Goal: Transaction & Acquisition: Purchase product/service

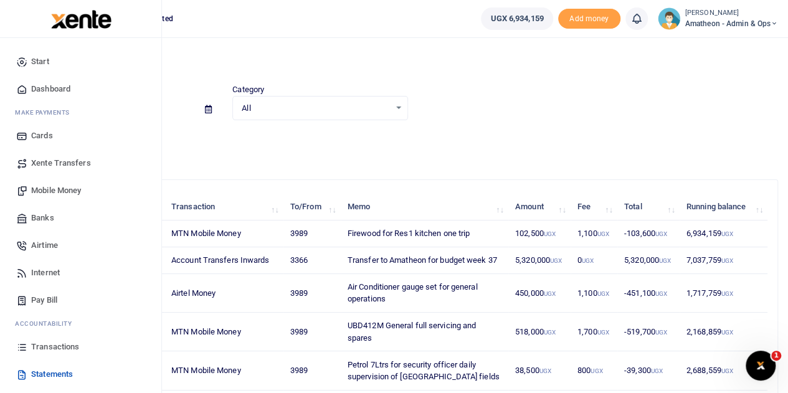
click at [55, 187] on span "Mobile Money" at bounding box center [56, 190] width 50 height 12
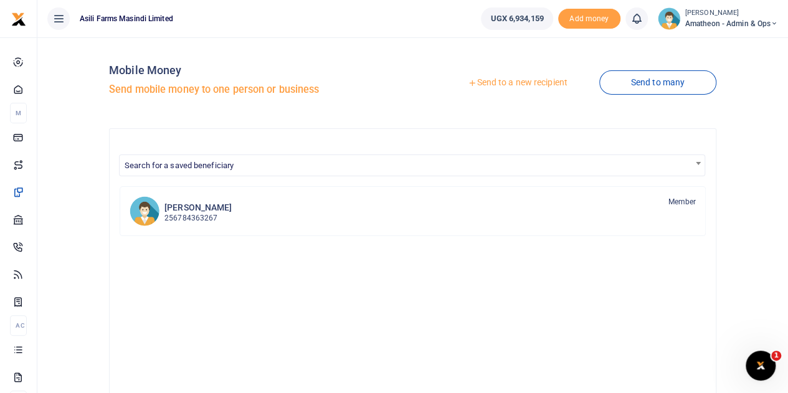
click at [534, 78] on link "Send to a new recipient" at bounding box center [517, 83] width 163 height 22
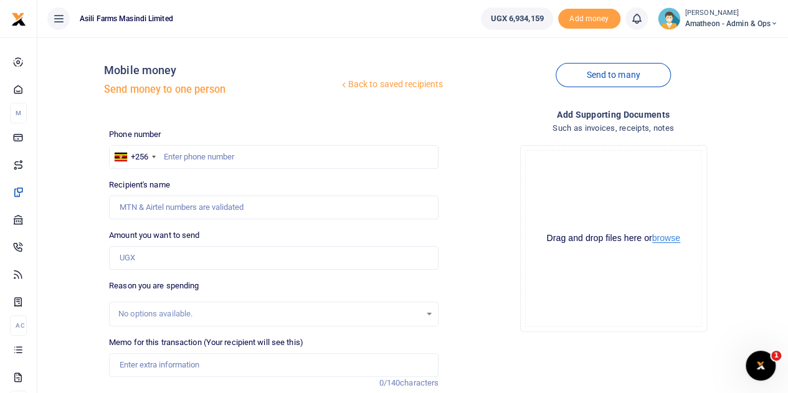
click at [663, 239] on button "browse" at bounding box center [666, 238] width 28 height 9
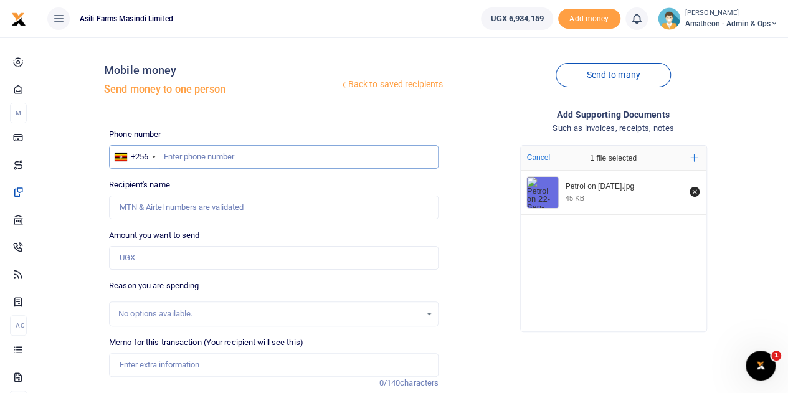
click at [258, 158] on input "text" at bounding box center [273, 157] width 329 height 24
type input "776038466"
type input "Nixson Alyao"
type input "776038466"
click at [177, 260] on input "Amount you want to send" at bounding box center [273, 258] width 329 height 24
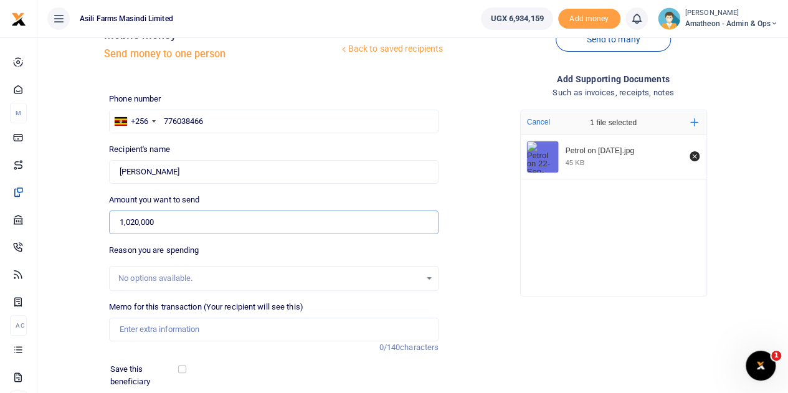
scroll to position [125, 0]
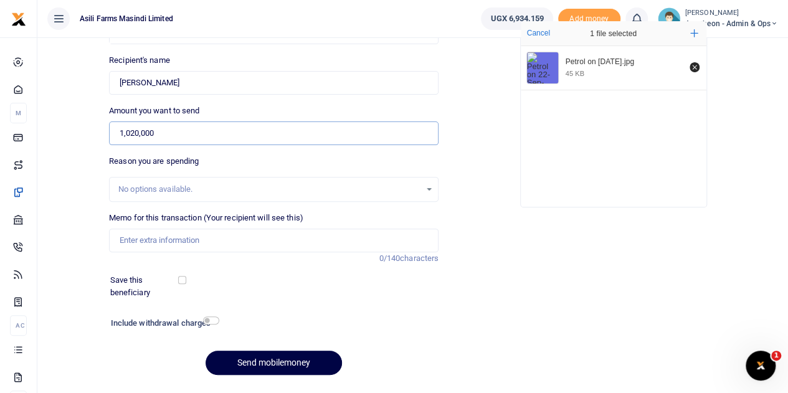
type input "1,020,000"
click at [157, 247] on input "Memo for this transaction (Your recipient will see this)" at bounding box center [273, 241] width 329 height 24
type input "Petrol 200L for one week for spraying transportation pumping water for homestea…"
click at [210, 320] on input "checkbox" at bounding box center [211, 320] width 16 height 8
checkbox input "true"
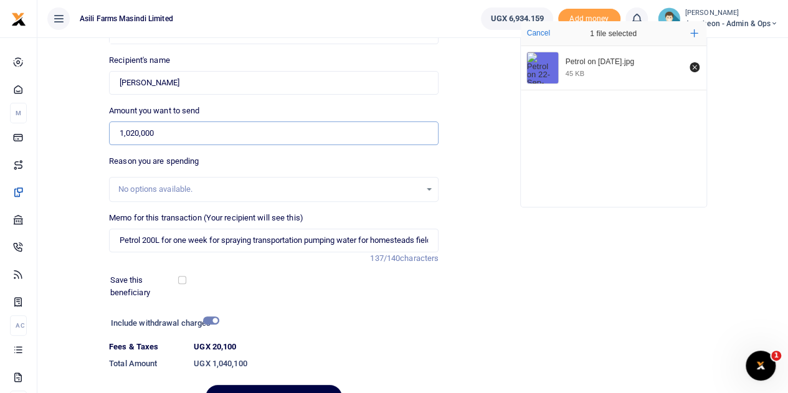
click at [143, 131] on input "1,020,000" at bounding box center [273, 133] width 329 height 24
click at [135, 133] on input "1,020,001" at bounding box center [273, 133] width 329 height 24
type input "1"
type input "1,040,100"
click at [237, 196] on div "No options available." at bounding box center [273, 189] width 329 height 25
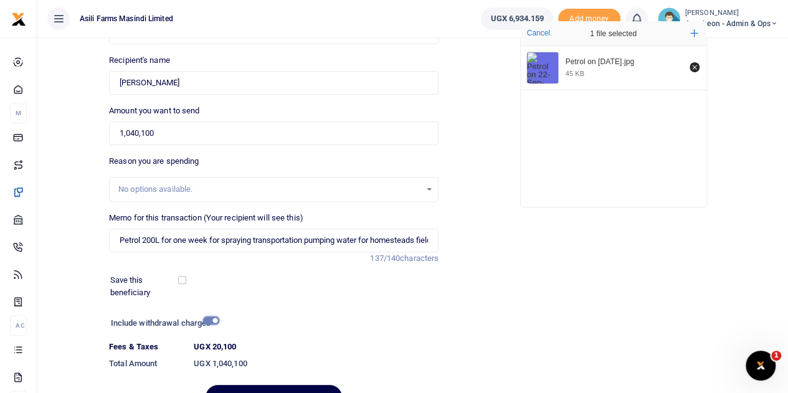
click at [211, 318] on input "checkbox" at bounding box center [211, 320] width 16 height 8
checkbox input "false"
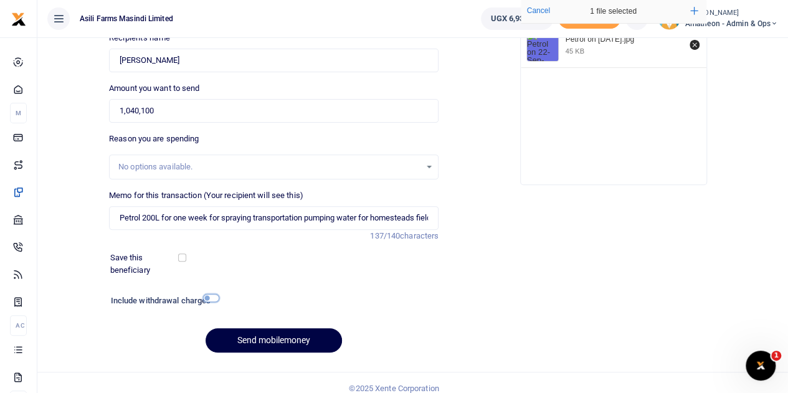
scroll to position [157, 0]
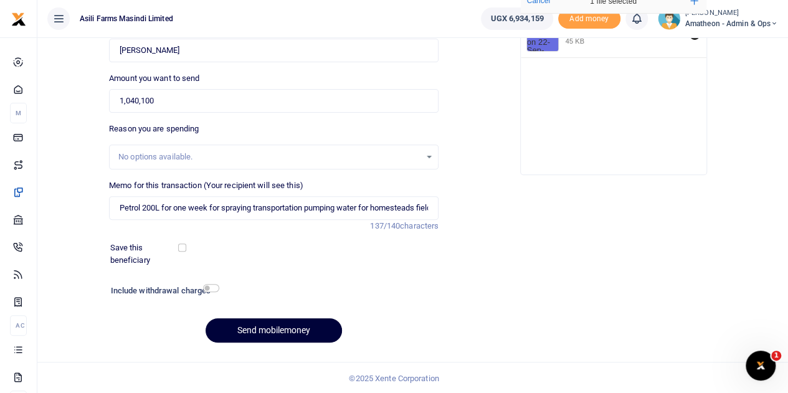
click at [274, 329] on button "Send mobilemoney" at bounding box center [274, 330] width 136 height 24
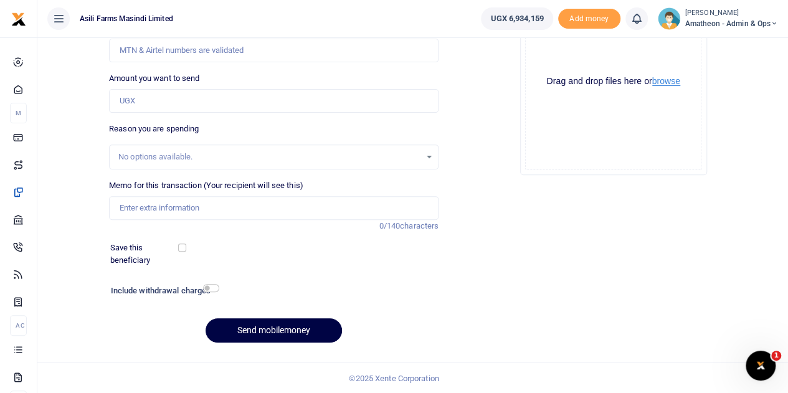
click at [669, 80] on button "browse" at bounding box center [666, 81] width 28 height 9
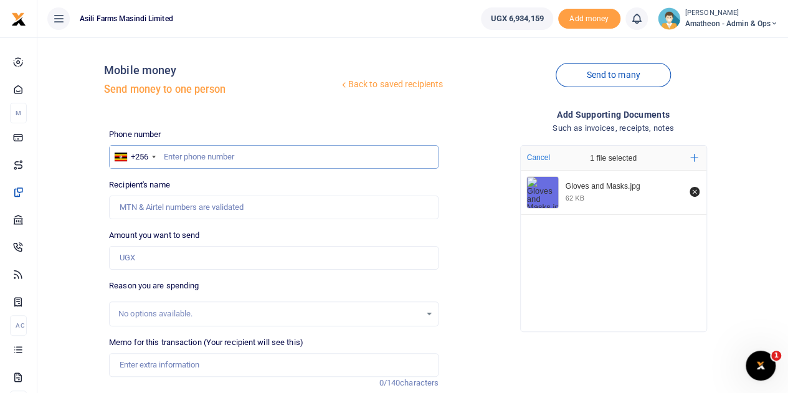
click at [212, 159] on input "text" at bounding box center [273, 157] width 329 height 24
type input "781369760"
type input "Gloria Ngonzi"
type input "781369760"
click at [161, 264] on input "Amount you want to send" at bounding box center [273, 258] width 329 height 24
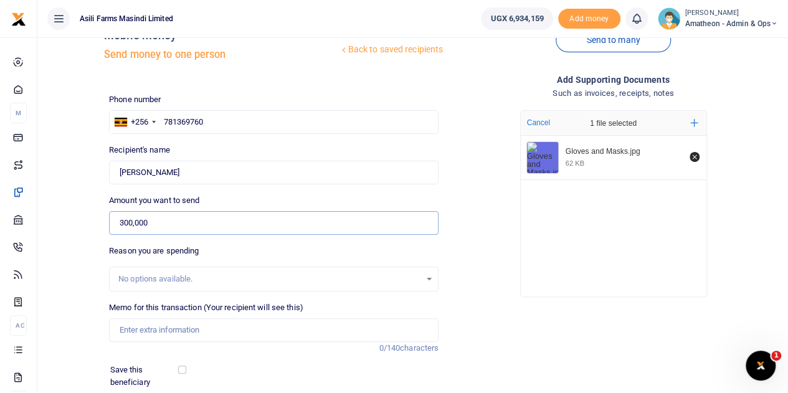
scroll to position [125, 0]
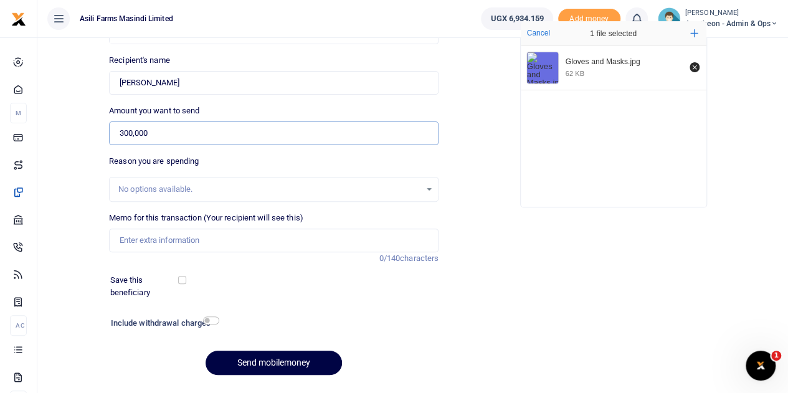
type input "300,000"
click at [141, 239] on input "Memo for this transaction (Your recipient will see this)" at bounding box center [273, 241] width 329 height 24
type input "G"
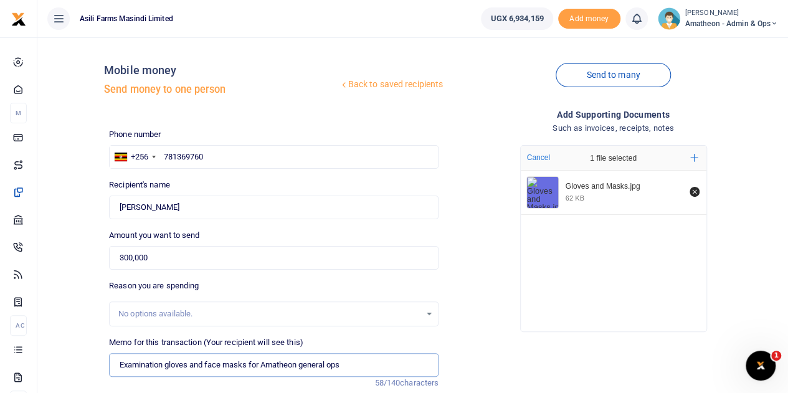
type input "Examination gloves and face masks for Amatheon general ops"
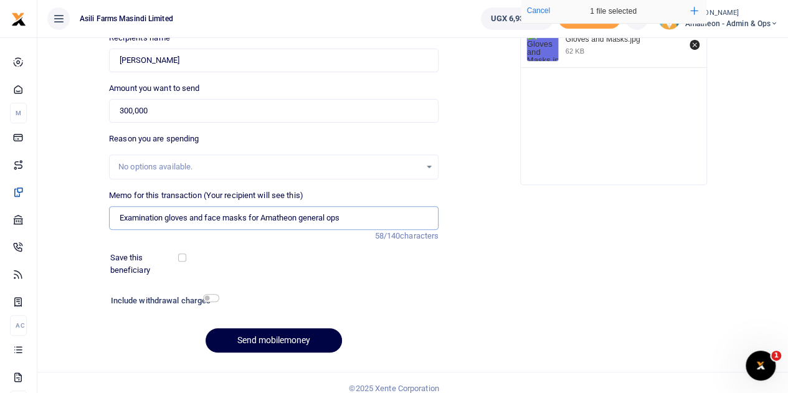
scroll to position [157, 0]
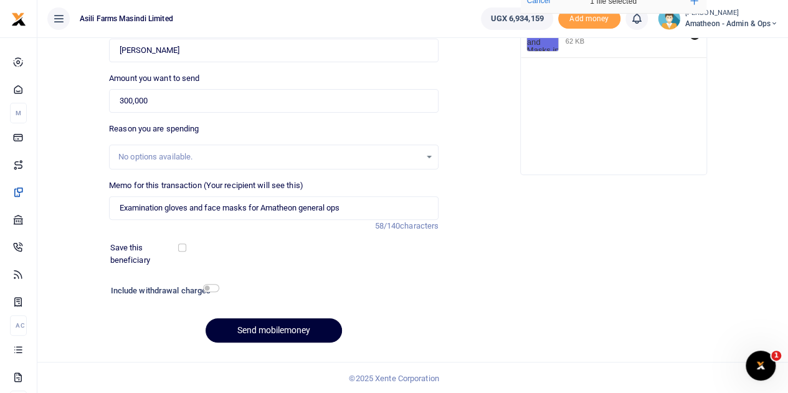
click at [284, 325] on button "Send mobilemoney" at bounding box center [274, 330] width 136 height 24
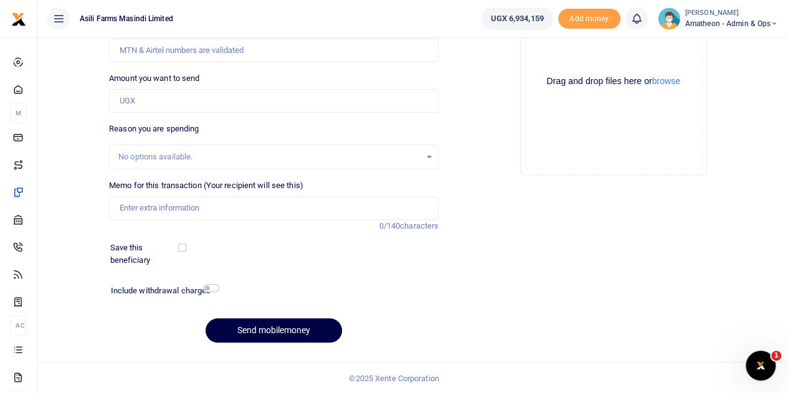
click at [659, 81] on div at bounding box center [394, 196] width 788 height 393
click at [665, 81] on button "browse" at bounding box center [666, 81] width 28 height 9
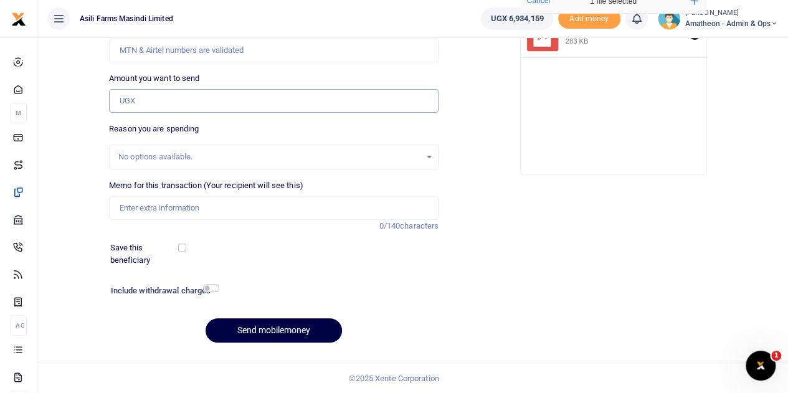
click at [149, 100] on input "Amount you want to send" at bounding box center [273, 101] width 329 height 24
click at [218, 102] on input "Amount you want to send" at bounding box center [273, 101] width 329 height 24
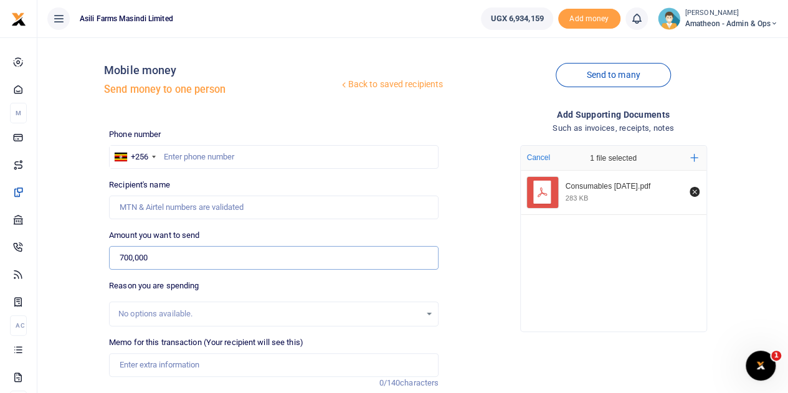
type input "700,000"
click at [207, 158] on input "text" at bounding box center [273, 157] width 329 height 24
type input "759733736"
click at [243, 214] on input "Recipient's name" at bounding box center [273, 208] width 329 height 24
type input "Stephen Mutibwa"
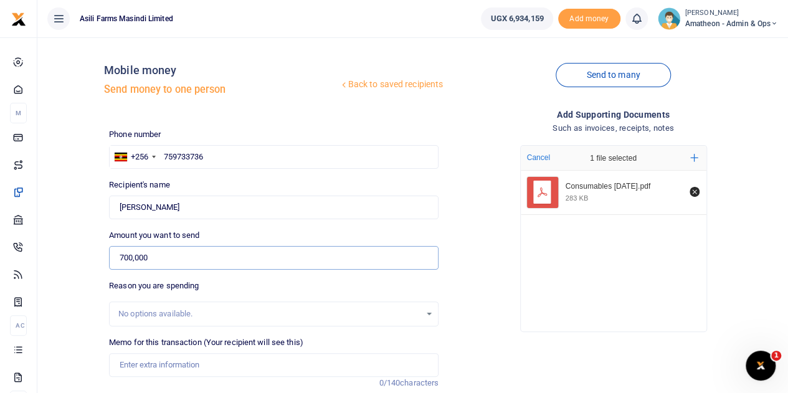
click at [304, 261] on input "700,000" at bounding box center [273, 258] width 329 height 24
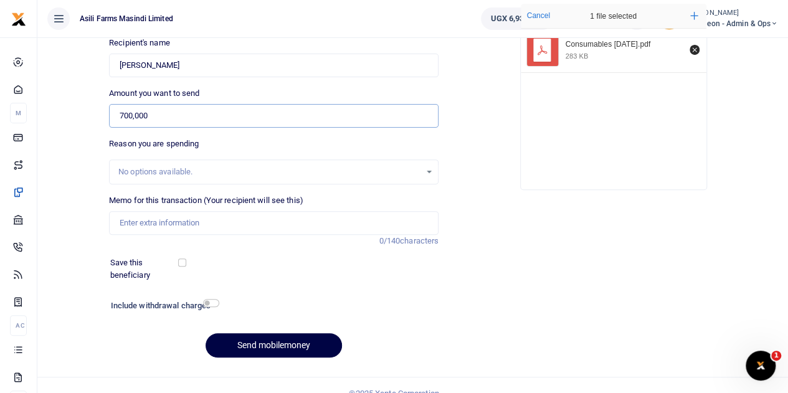
scroll to position [157, 0]
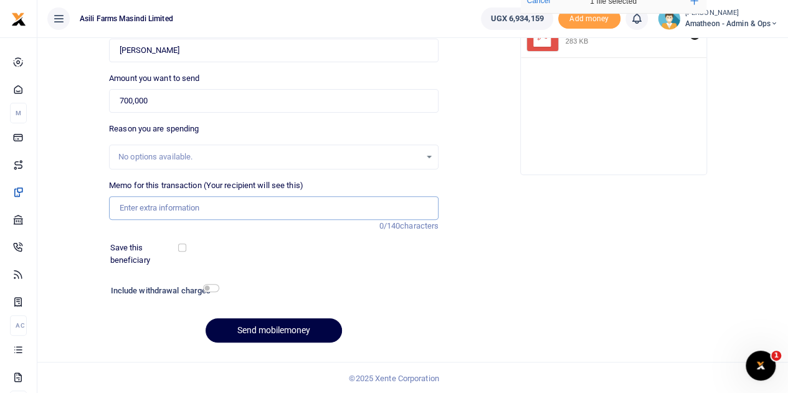
click at [161, 210] on input "Memo for this transaction (Your recipient will see this)" at bounding box center [273, 208] width 329 height 24
type input "Amatheon consumables WD 40 Araldite Silicon superglue Cello tape Zip tiles and …"
click at [278, 329] on button "Send mobilemoney" at bounding box center [274, 330] width 136 height 24
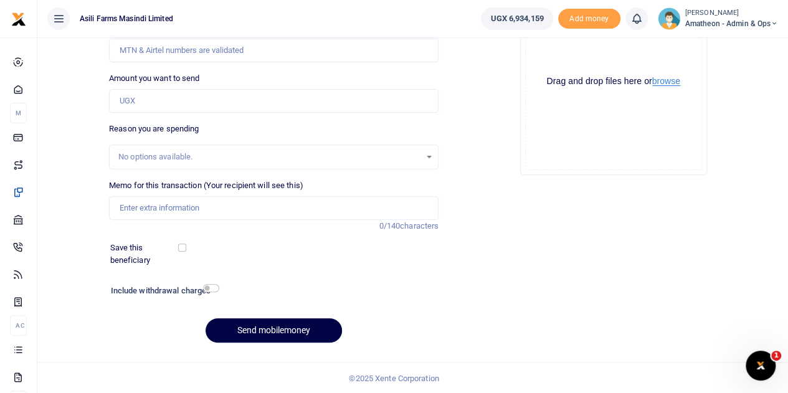
click at [662, 84] on button "browse" at bounding box center [666, 81] width 28 height 9
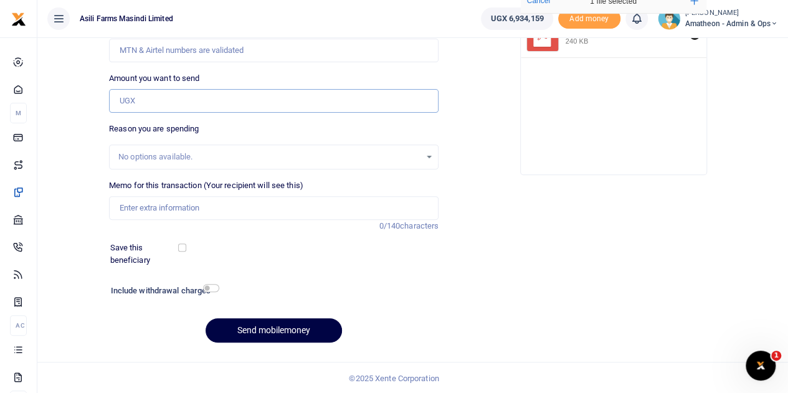
click at [140, 100] on input "Amount you want to send" at bounding box center [273, 101] width 329 height 24
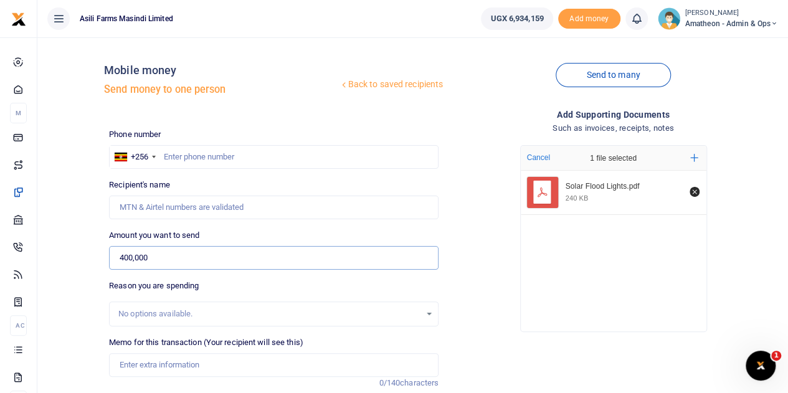
type input "400,000"
click at [189, 158] on input "text" at bounding box center [273, 157] width 329 height 24
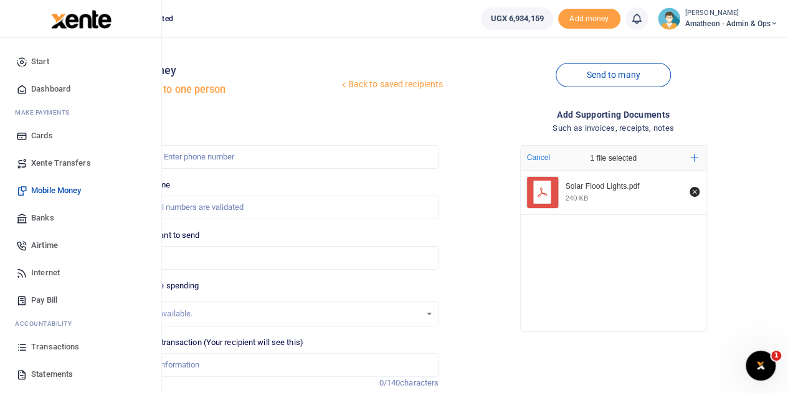
click at [41, 216] on span "Banks" at bounding box center [42, 218] width 23 height 12
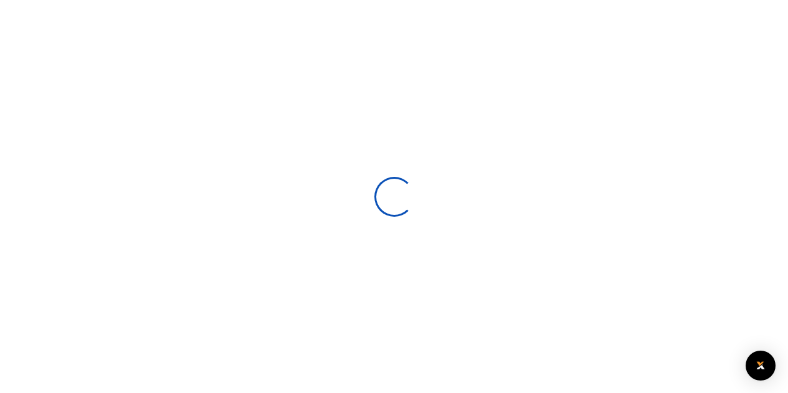
select select
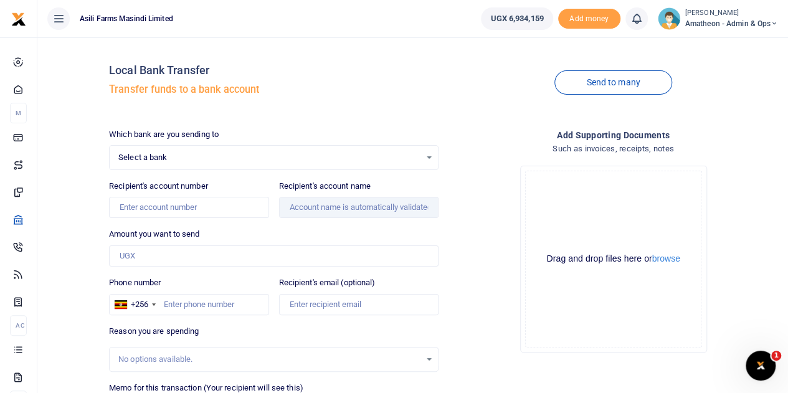
click at [434, 156] on div "Select a bank Select an option..." at bounding box center [274, 158] width 328 height 14
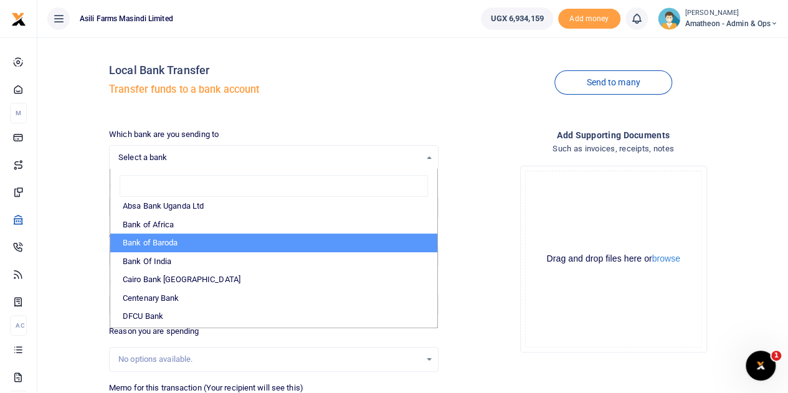
scroll to position [62, 0]
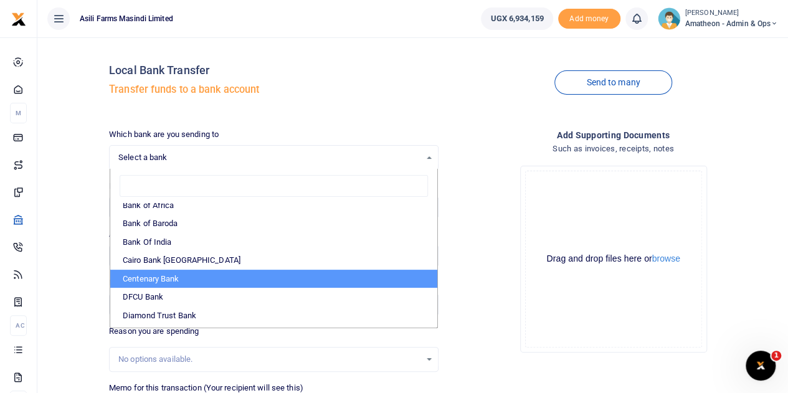
click at [149, 277] on li "Centenary Bank" at bounding box center [273, 279] width 327 height 19
select select "CENT"
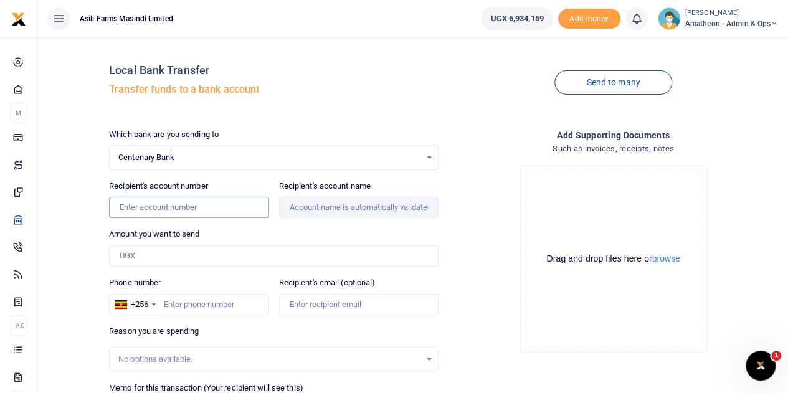
click at [159, 208] on input "Recipient's account number" at bounding box center [188, 207] width 159 height 21
paste input "3100065964"
type input "3100065964"
click at [158, 253] on input "Amount you want to send" at bounding box center [273, 255] width 329 height 21
type input "400,000"
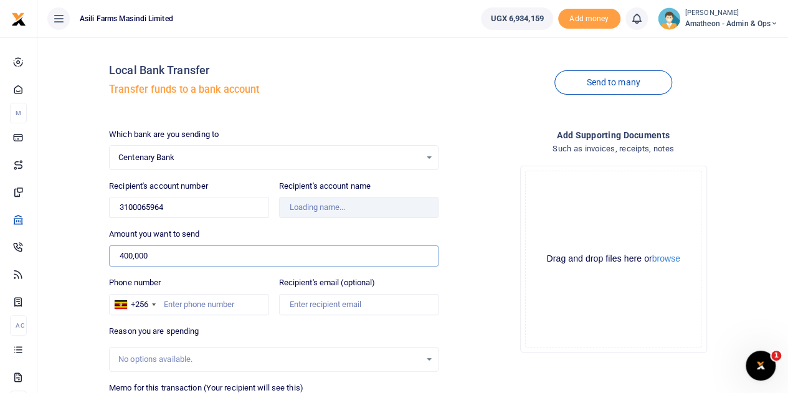
type input "Solar Nation Smc Limited"
click at [665, 262] on button "browse" at bounding box center [666, 258] width 28 height 9
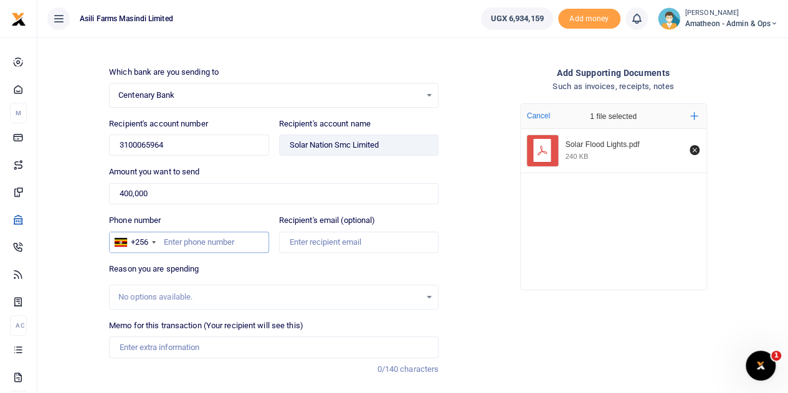
click at [191, 242] on input "Phone number" at bounding box center [188, 242] width 159 height 21
type input "752837848"
click at [235, 272] on div "Reason you are spending No options available." at bounding box center [273, 286] width 329 height 47
click at [169, 351] on input "Memo for this transaction (Your recipient will see this)" at bounding box center [273, 346] width 329 height 21
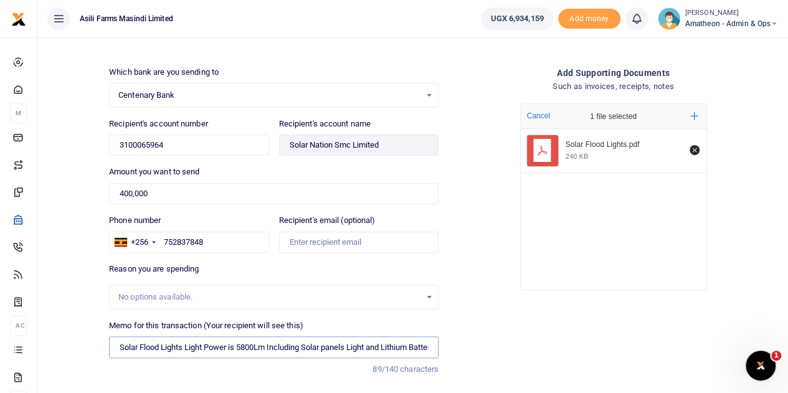
click at [252, 344] on input "Solar Flood Lights Light Power is 5800Lm Including Solar panels Light and Lithi…" at bounding box center [273, 346] width 329 height 21
type input "Solar Flood Lights Light Power is 3200Lm Including Solar panels Light and Lithi…"
click at [183, 346] on input "Solar Flood Lights Light Power is 3200Lm Including Solar panels Light and Lithi…" at bounding box center [273, 346] width 329 height 21
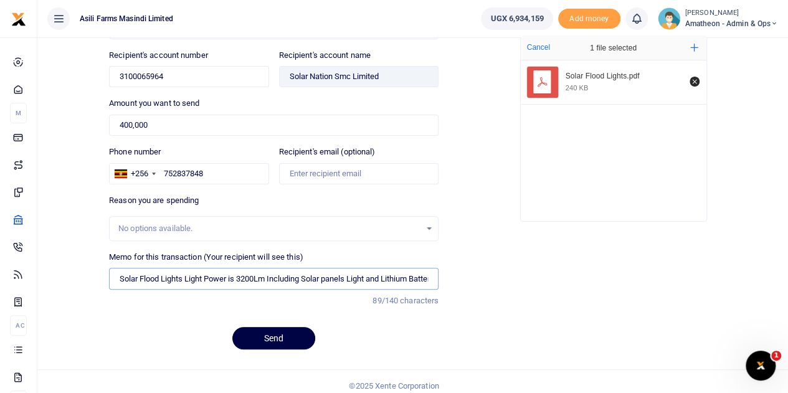
scroll to position [136, 0]
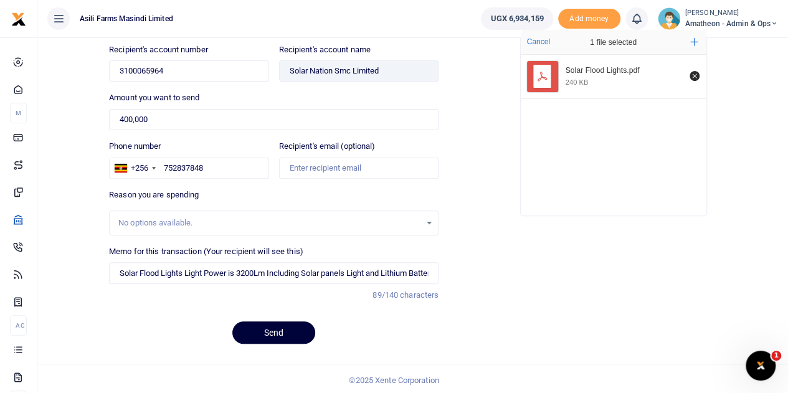
click at [278, 329] on button "Send" at bounding box center [273, 332] width 83 height 22
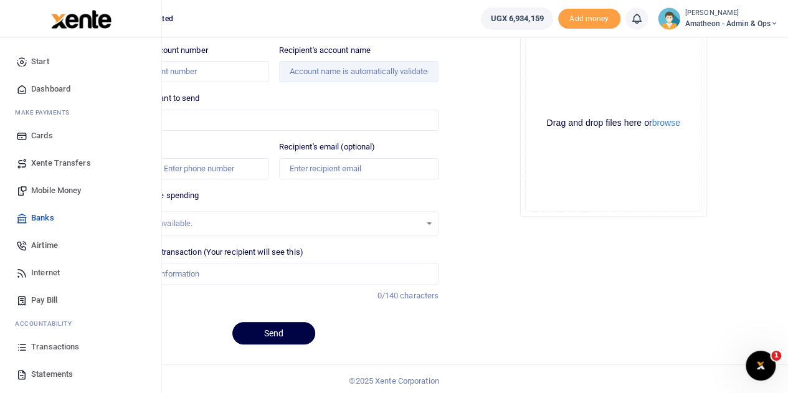
click at [45, 194] on span "Mobile Money" at bounding box center [56, 190] width 50 height 12
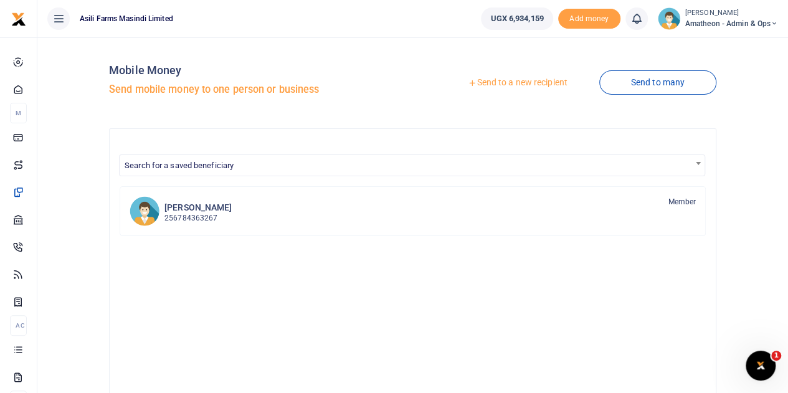
click at [531, 78] on link "Send to a new recipient" at bounding box center [517, 83] width 163 height 22
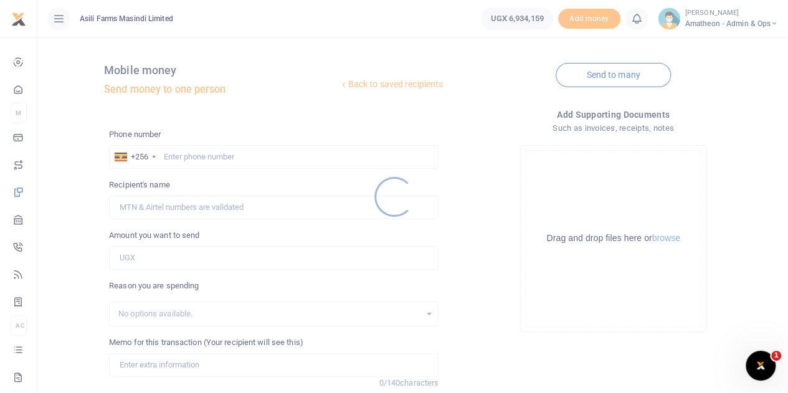
click at [661, 240] on div at bounding box center [394, 196] width 788 height 393
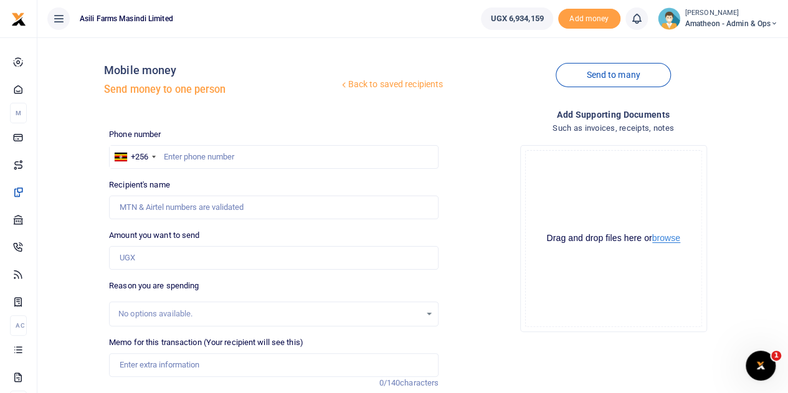
click at [663, 237] on button "browse" at bounding box center [666, 238] width 28 height 9
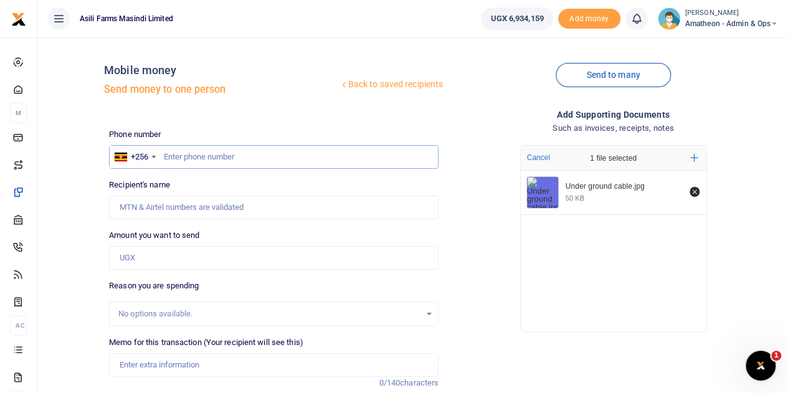
click at [222, 159] on input "text" at bounding box center [273, 157] width 329 height 24
type input "755008728"
click at [144, 261] on input "Amount you want to send" at bounding box center [273, 258] width 329 height 24
type input "[PERSON_NAME]"
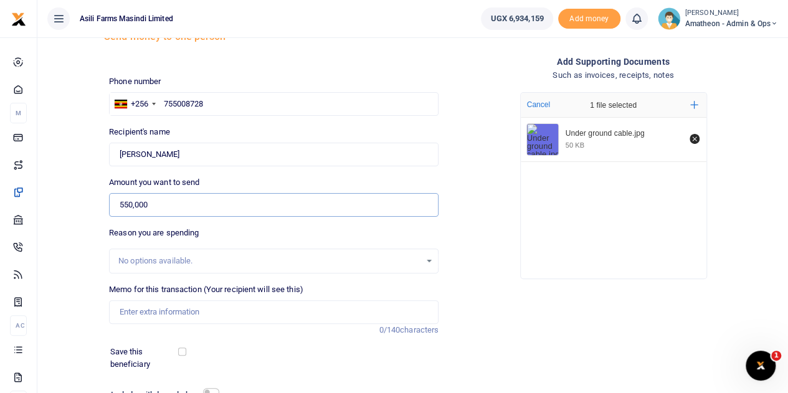
scroll to position [125, 0]
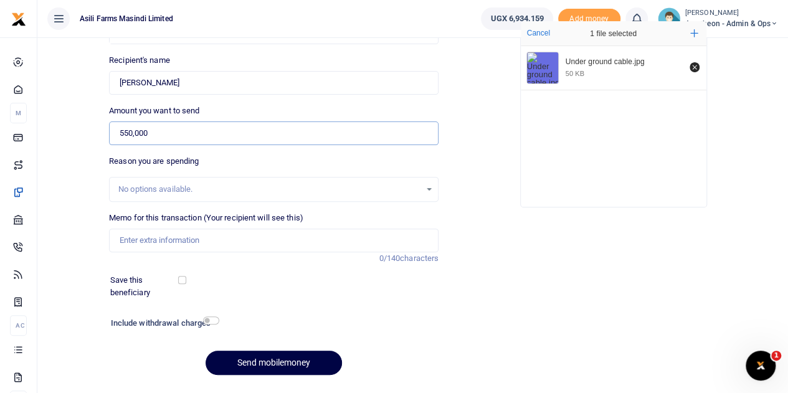
type input "550,000"
click at [158, 245] on input "Memo for this transaction (Your recipient will see this)" at bounding box center [273, 241] width 329 height 24
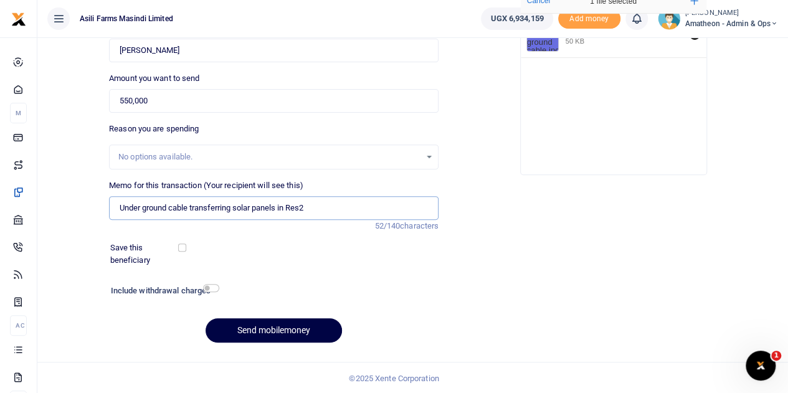
scroll to position [157, 0]
type input "Under ground cable transferring solar panels in Res2"
click at [273, 326] on button "Send mobilemoney" at bounding box center [274, 330] width 136 height 24
